Goal: Information Seeking & Learning: Learn about a topic

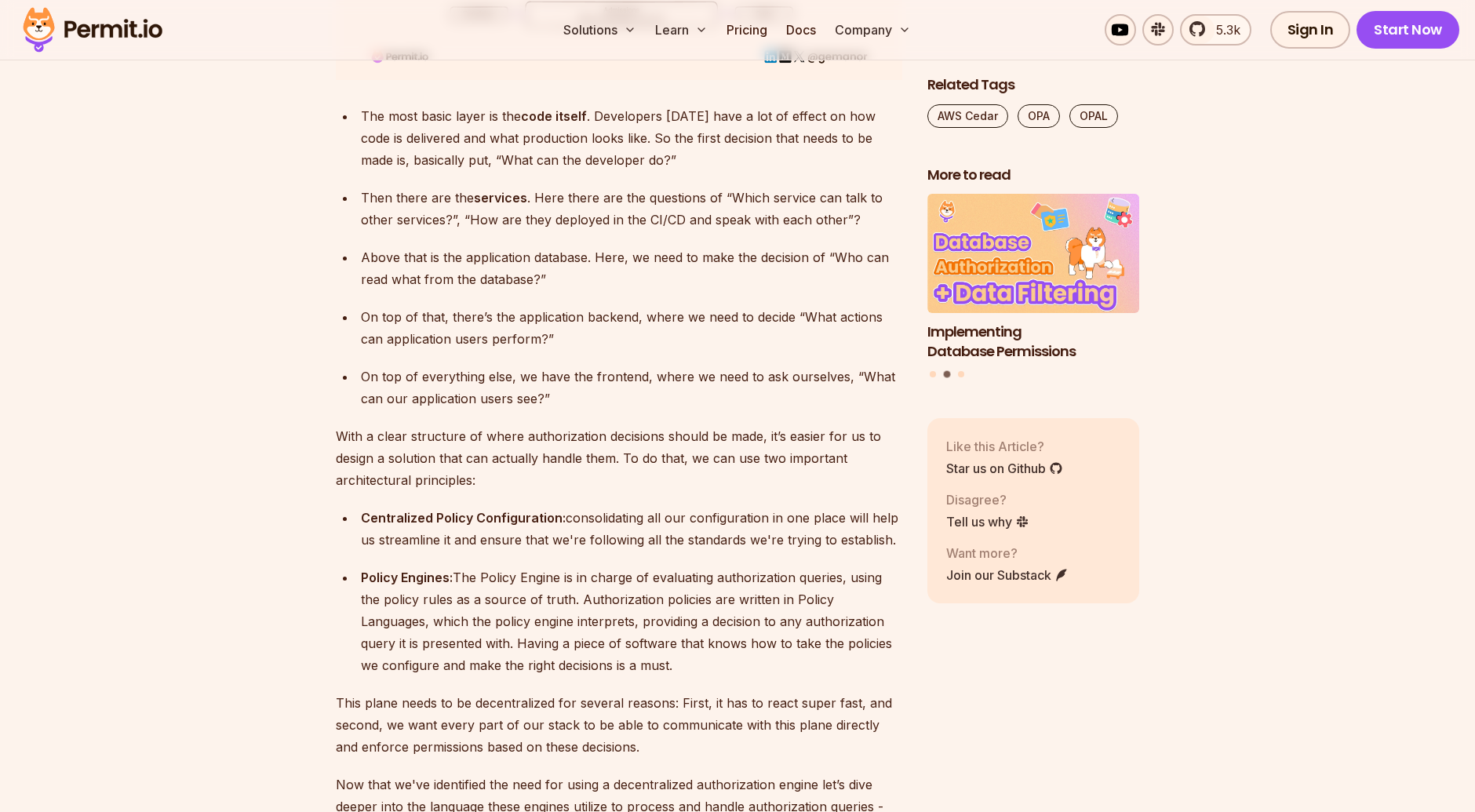
scroll to position [3419, 0]
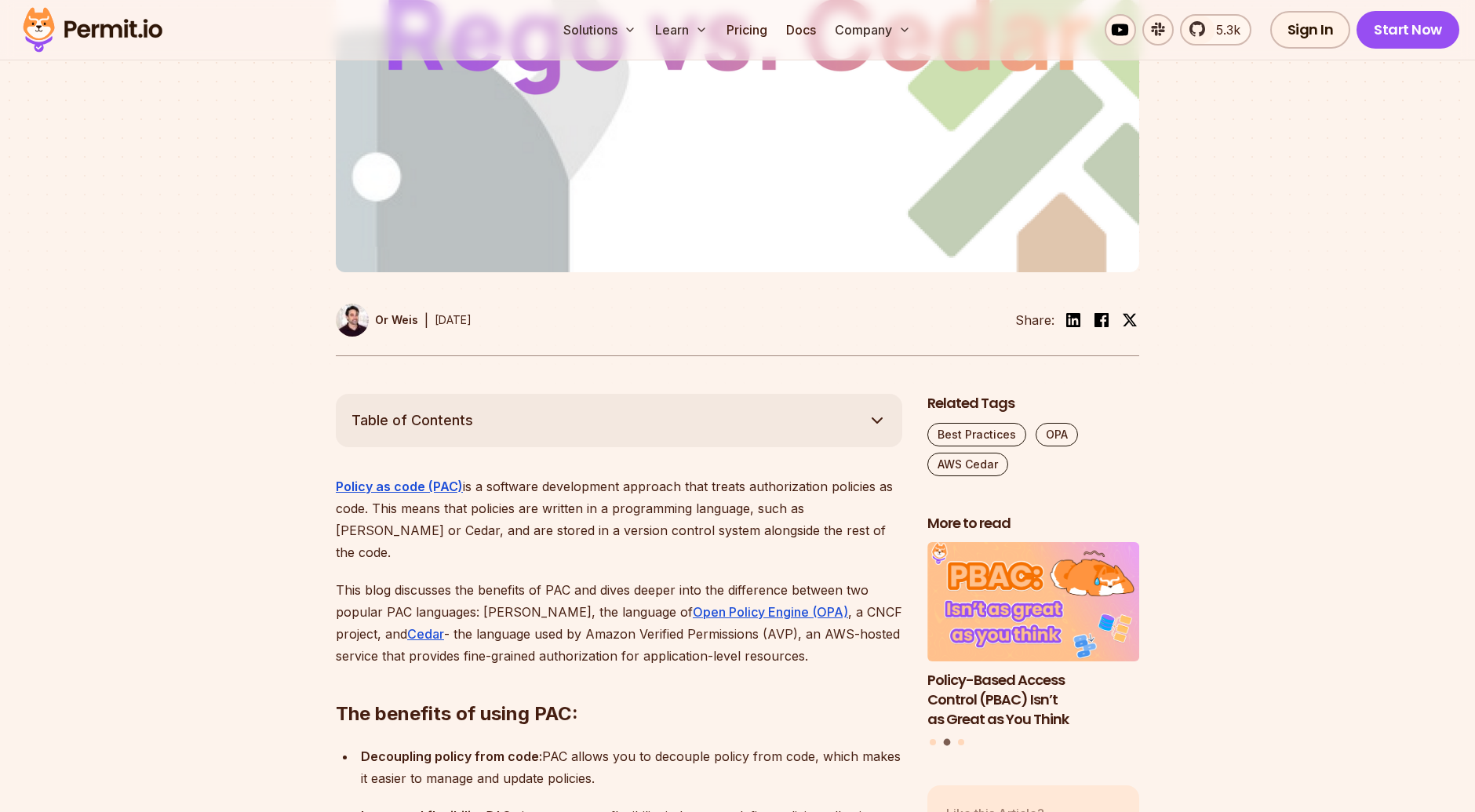
scroll to position [779, 0]
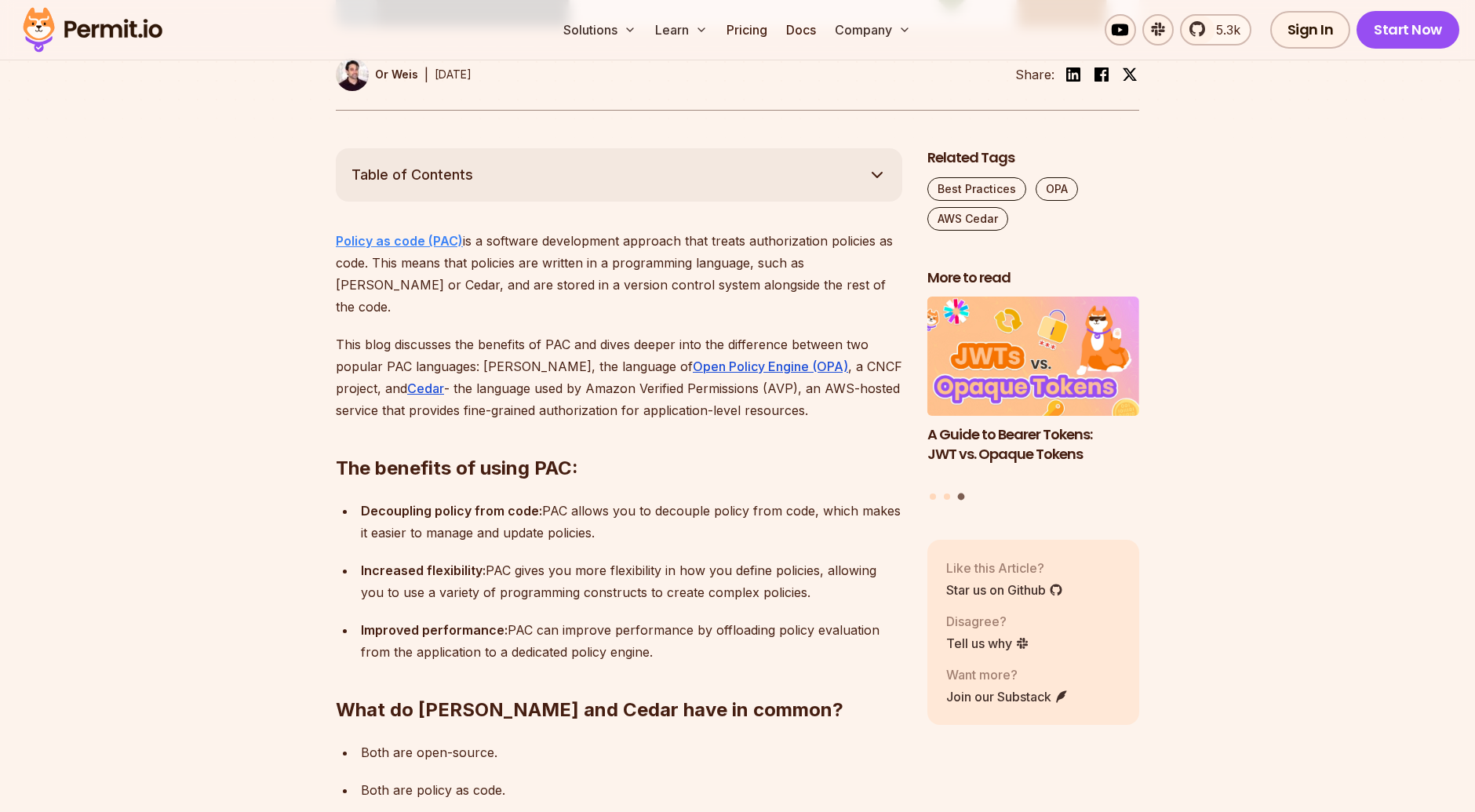
click at [389, 233] on strong "Policy as code (PAC)" at bounding box center [399, 240] width 127 height 16
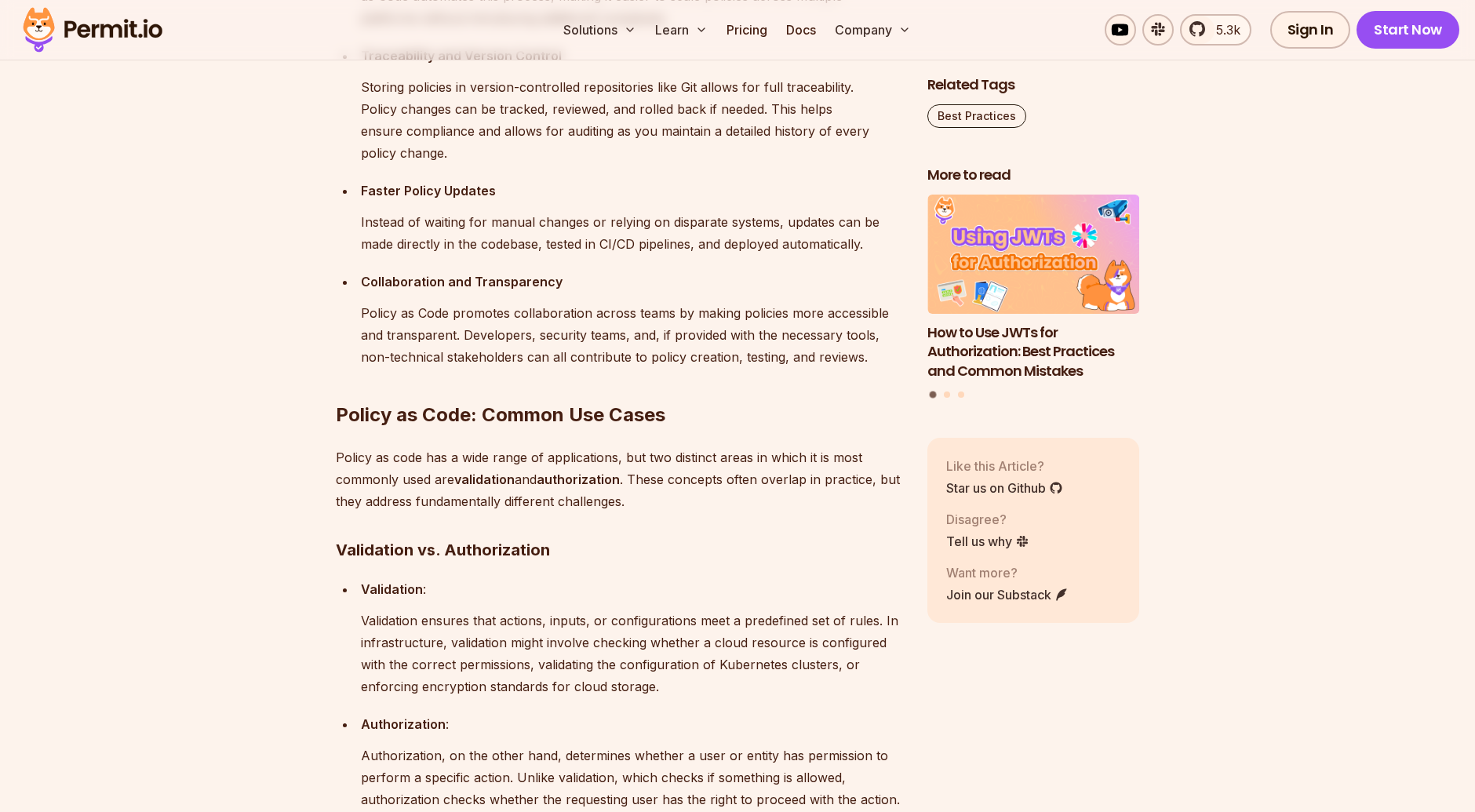
scroll to position [2263, 0]
